Goal: Task Accomplishment & Management: Manage account settings

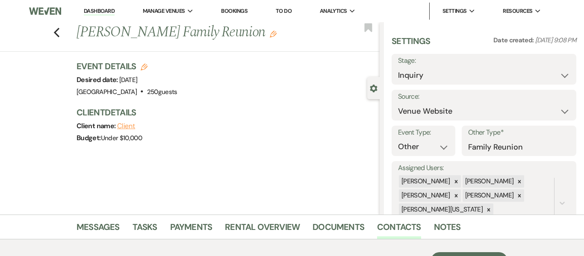
select select "5"
select select "13"
click at [236, 13] on link "Bookings" at bounding box center [234, 10] width 27 height 7
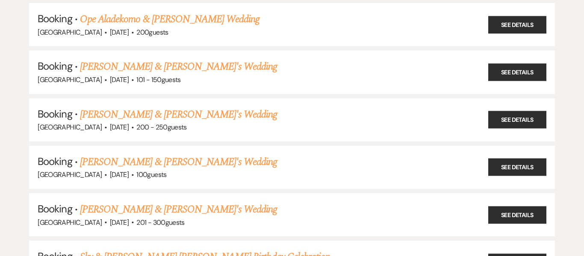
scroll to position [1002, 0]
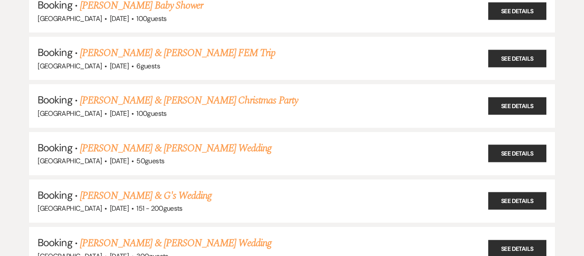
scroll to position [0, 0]
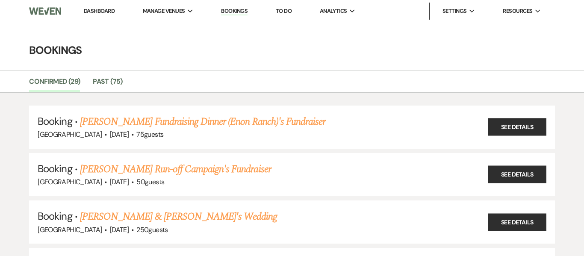
click at [93, 11] on link "Dashboard" at bounding box center [99, 10] width 31 height 7
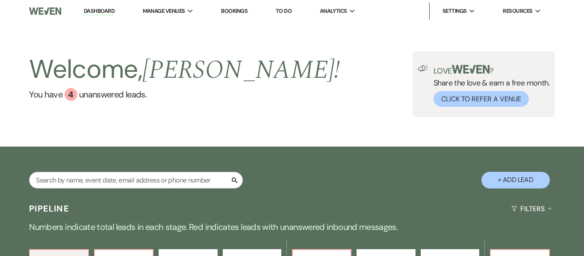
click at [93, 11] on link "Dashboard" at bounding box center [99, 11] width 31 height 8
click at [242, 11] on link "Bookings" at bounding box center [234, 10] width 27 height 7
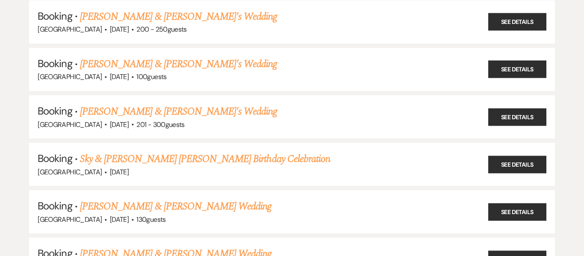
scroll to position [1106, 0]
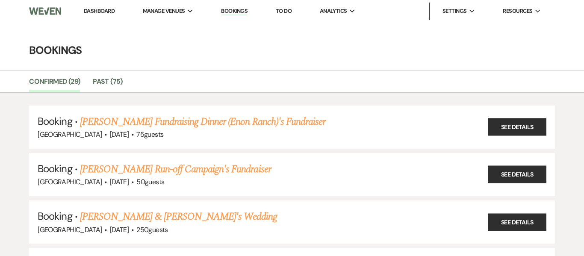
click at [101, 9] on link "Dashboard" at bounding box center [99, 10] width 31 height 7
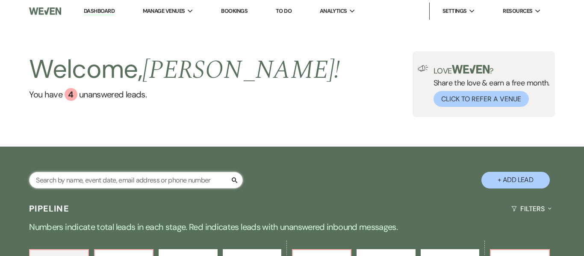
click at [133, 177] on input "text" at bounding box center [136, 180] width 214 height 17
type input "[PERSON_NAME]"
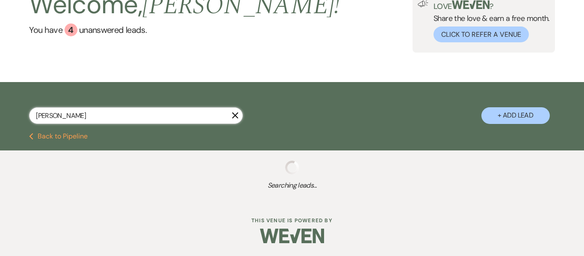
select select "9"
select select "8"
select select "1"
select select "8"
select select "5"
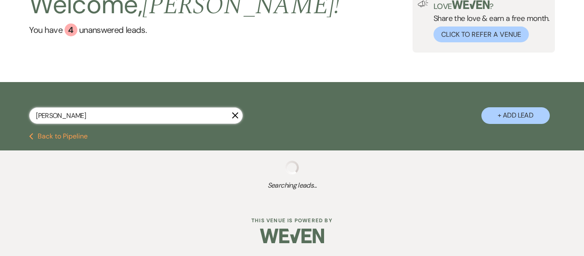
select select "8"
select select "5"
select select "8"
select select "5"
select select "8"
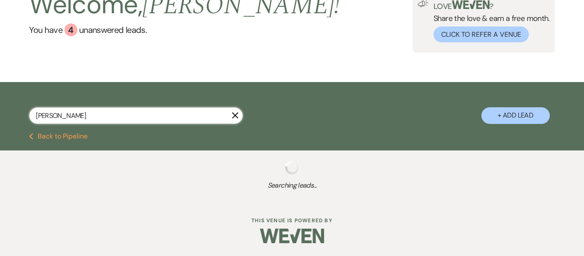
select select "5"
select select "8"
select select "5"
select select "2"
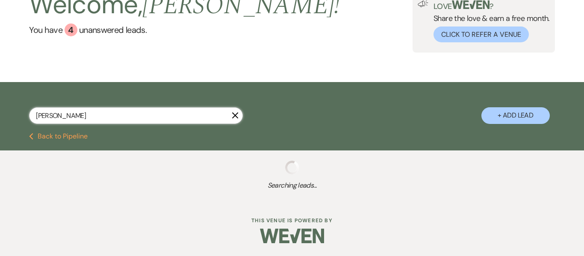
select select "2"
select select "8"
select select "5"
select select "2"
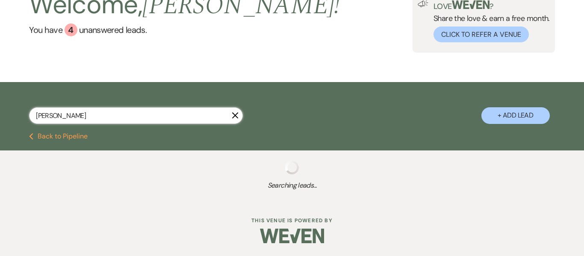
select select "8"
select select "10"
select select "8"
select select "5"
select select "8"
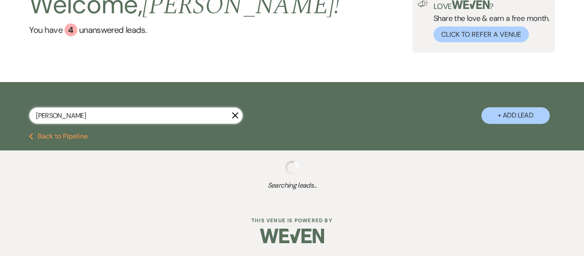
select select "5"
select select "8"
select select "5"
select select "8"
select select "5"
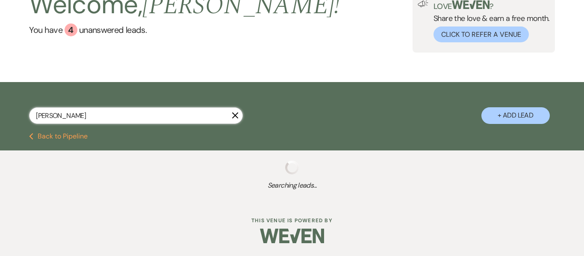
select select "8"
select select "5"
select select "8"
select select "6"
select select "8"
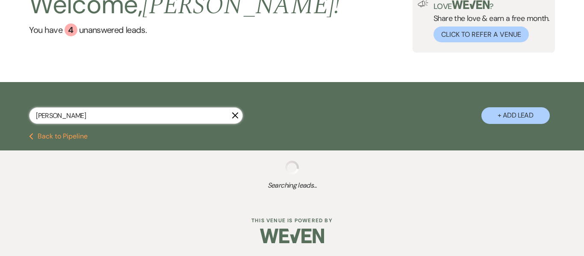
select select "5"
select select "8"
select select "5"
select select "8"
select select "5"
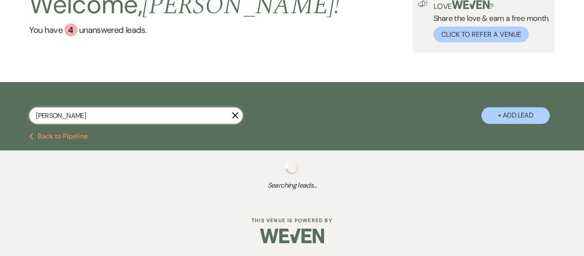
select select "4"
select select "8"
select select "5"
select select "8"
select select "10"
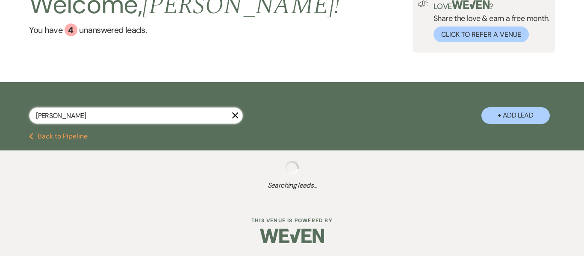
select select "8"
select select "5"
select select "8"
select select "5"
select select "8"
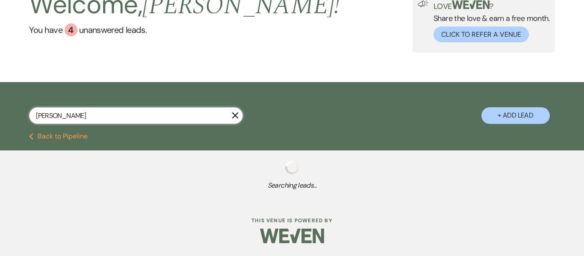
select select "5"
select select "8"
select select "6"
select select "8"
select select "6"
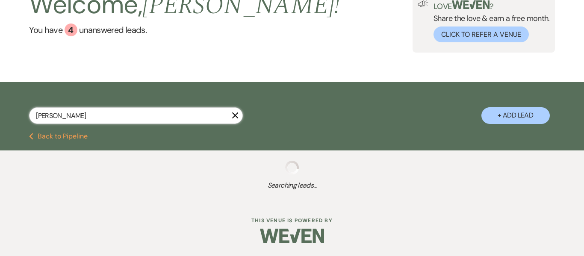
select select "8"
select select "6"
select select "8"
select select "5"
select select "8"
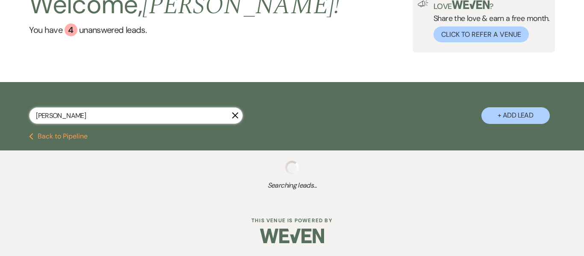
select select "5"
select select "8"
select select "5"
select select "8"
select select "10"
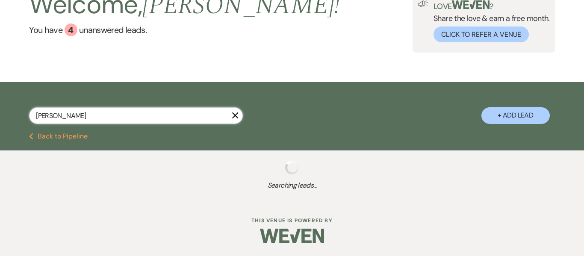
select select "8"
select select "1"
select select "8"
select select "7"
select select "8"
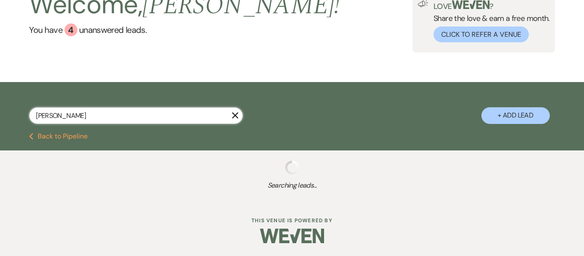
select select "8"
select select "5"
select select "8"
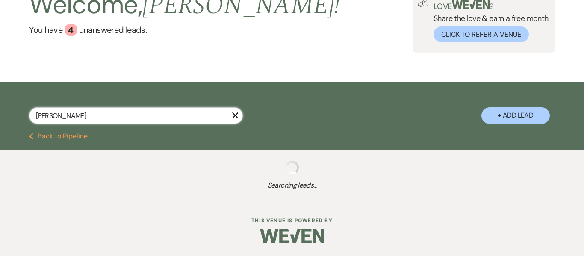
select select "8"
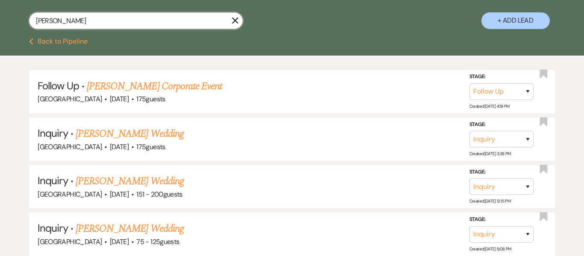
scroll to position [161, 0]
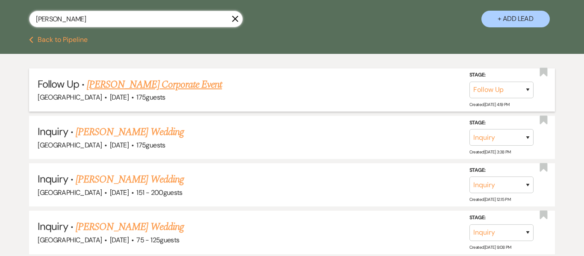
type input "[PERSON_NAME]"
click at [183, 85] on link "[PERSON_NAME] Corporate Event" at bounding box center [154, 84] width 135 height 15
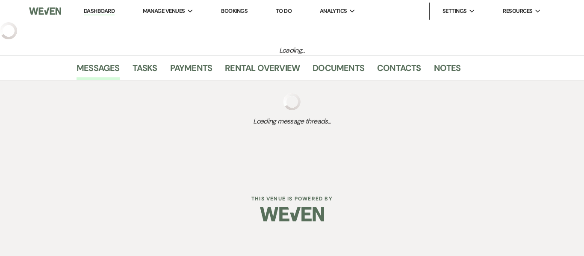
select select "9"
select select "5"
select select "9"
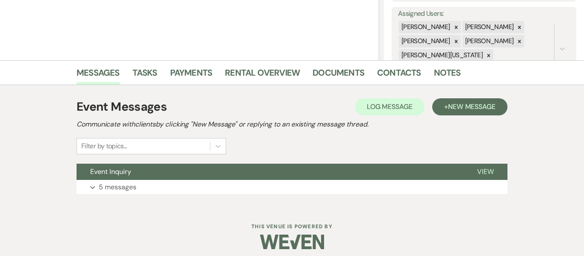
scroll to position [154, 0]
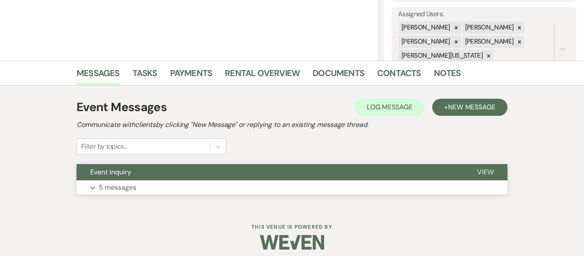
click at [118, 189] on p "5 messages" at bounding box center [118, 187] width 38 height 11
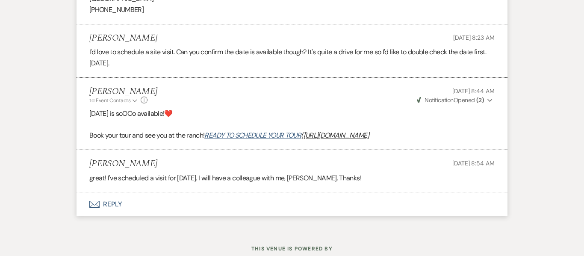
scroll to position [913, 0]
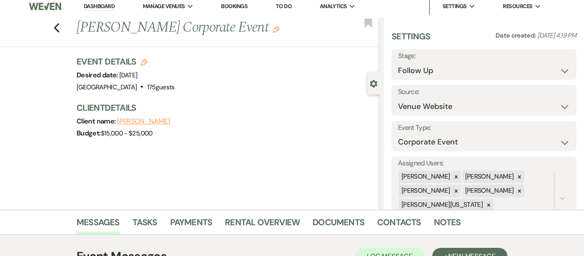
scroll to position [0, 0]
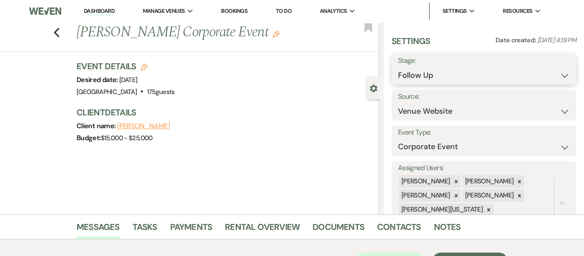
click at [531, 75] on select "Inquiry Follow Up Tour Requested Tour Confirmed Toured Proposal Sent Booked Lost" at bounding box center [484, 75] width 172 height 17
select select "5"
click at [398, 67] on select "Inquiry Follow Up Tour Requested Tour Confirmed Toured Proposal Sent Booked Lost" at bounding box center [484, 75] width 172 height 17
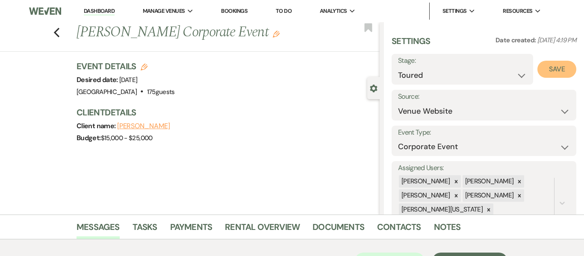
click at [559, 69] on button "Save" at bounding box center [557, 69] width 39 height 17
select select "5"
select select "8"
select select "1"
select select "8"
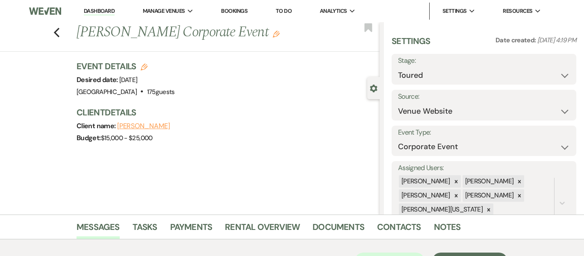
select select "5"
select select "8"
select select "5"
select select "8"
select select "5"
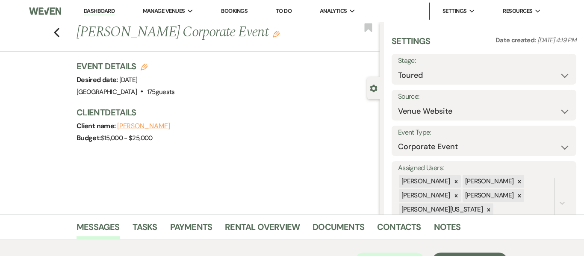
select select "8"
select select "5"
select select "8"
select select "5"
select select "2"
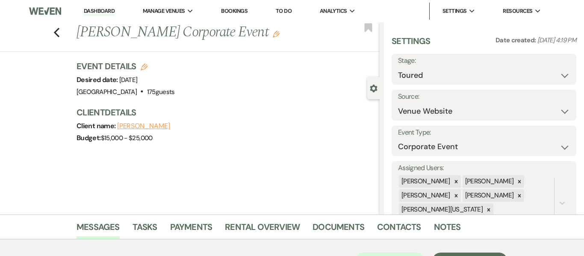
select select "2"
select select "8"
select select "5"
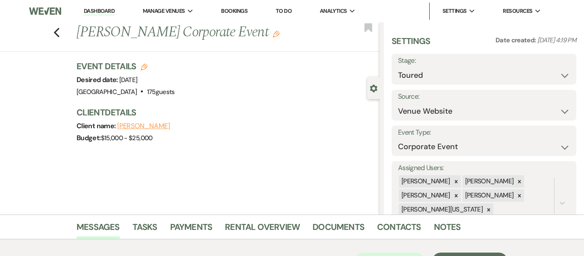
select select "2"
select select "8"
select select "10"
select select "8"
select select "5"
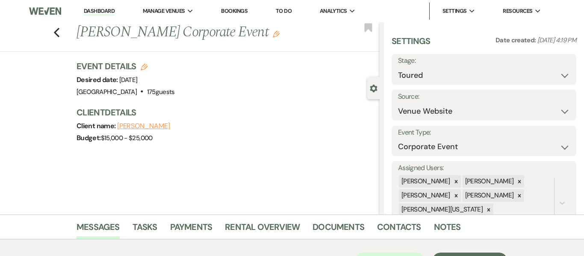
select select "8"
select select "5"
select select "8"
select select "5"
select select "8"
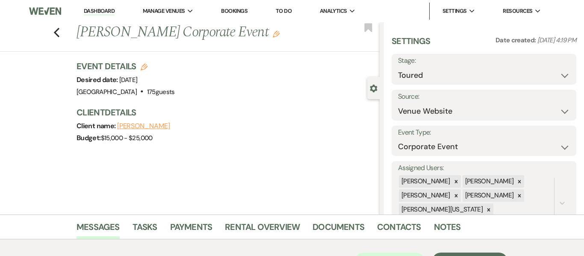
select select "5"
select select "8"
select select "5"
select select "8"
select select "6"
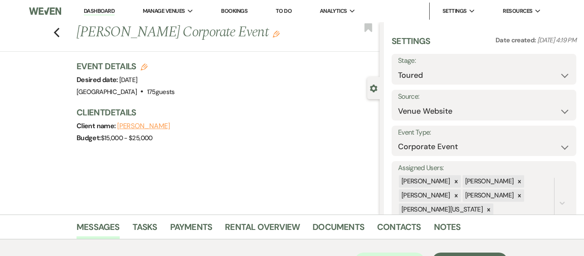
select select "8"
select select "5"
select select "8"
select select "5"
select select "8"
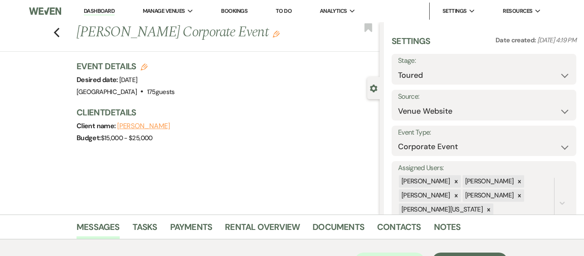
select select "5"
select select "4"
select select "8"
select select "5"
select select "8"
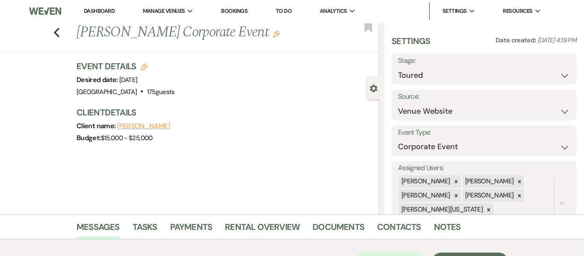
select select "10"
select select "8"
select select "5"
select select "8"
select select "5"
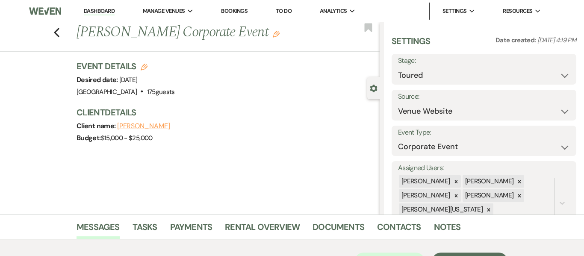
select select "8"
select select "5"
select select "8"
select select "6"
select select "8"
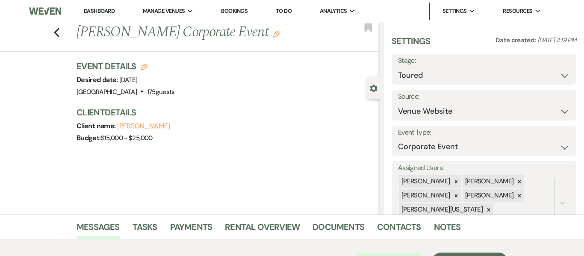
select select "6"
select select "8"
select select "6"
select select "8"
select select "5"
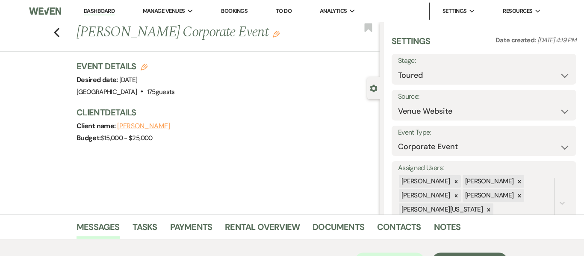
select select "8"
select select "5"
select select "8"
select select "5"
select select "8"
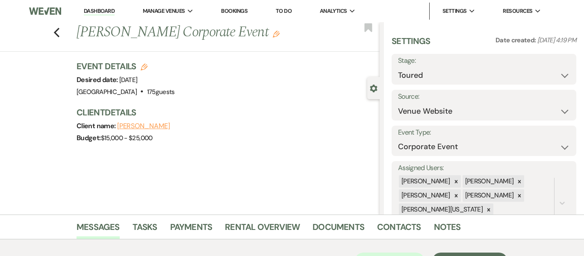
select select "10"
select select "8"
select select "1"
select select "8"
select select "7"
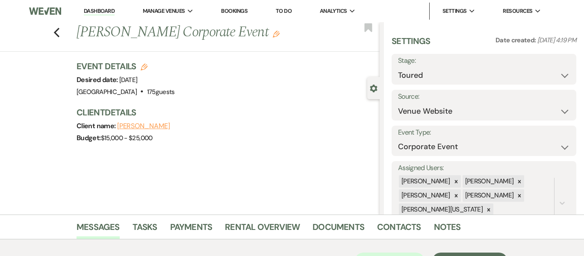
select select "8"
select select "5"
select select "8"
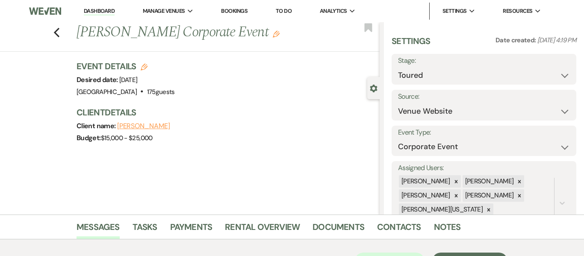
select select "8"
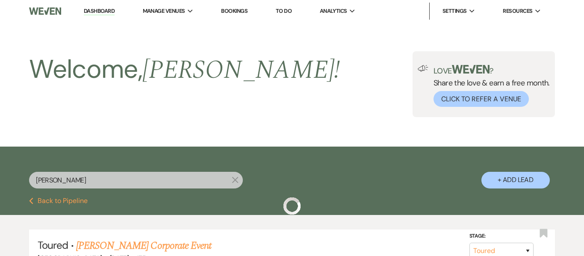
scroll to position [161, 0]
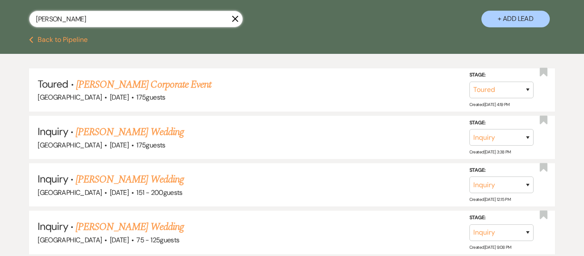
click at [134, 21] on input "[PERSON_NAME]" at bounding box center [136, 19] width 214 height 17
type input "K"
